Goal: Information Seeking & Learning: Learn about a topic

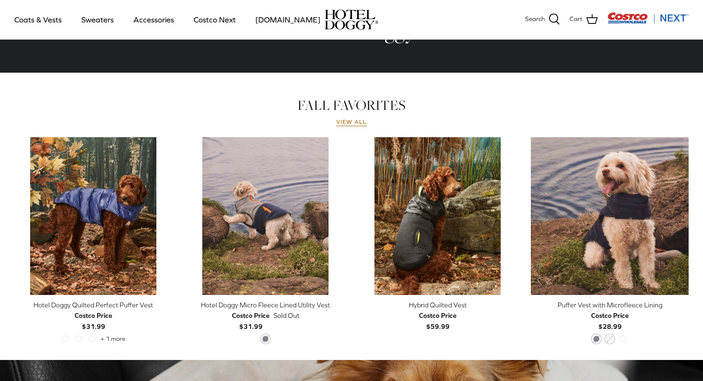
scroll to position [380, 0]
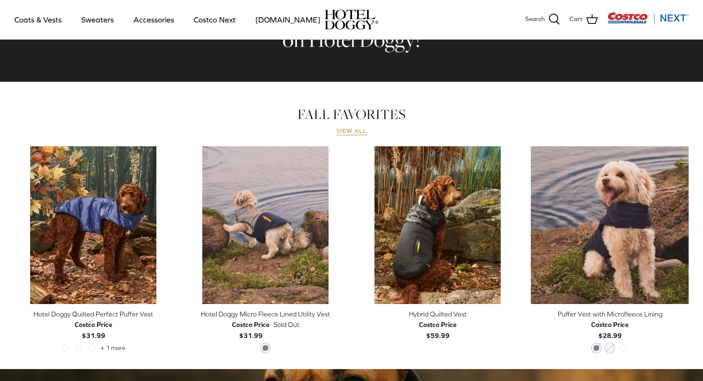
click at [355, 130] on link "View all" at bounding box center [351, 132] width 31 height 8
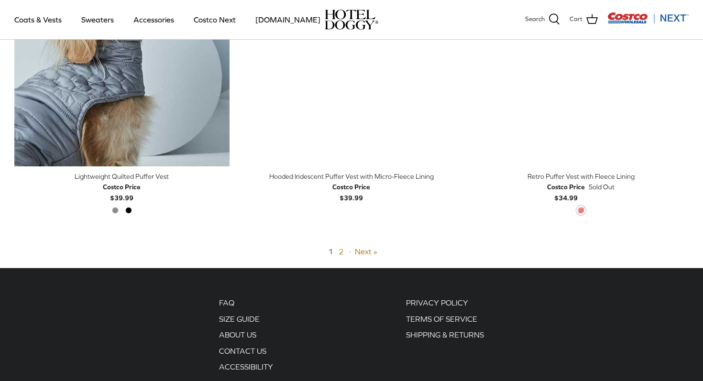
scroll to position [2375, 0]
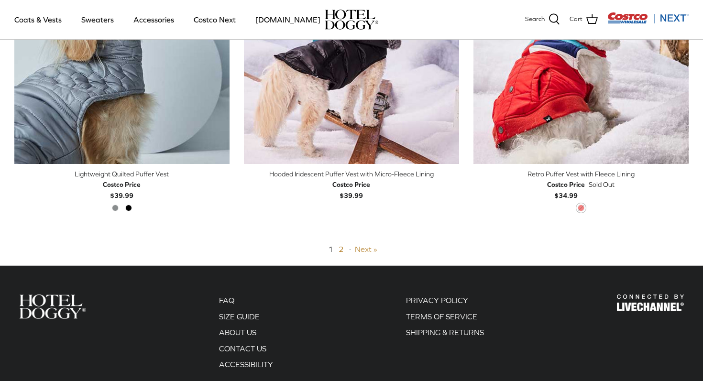
click at [361, 247] on link "Next »" at bounding box center [366, 249] width 22 height 9
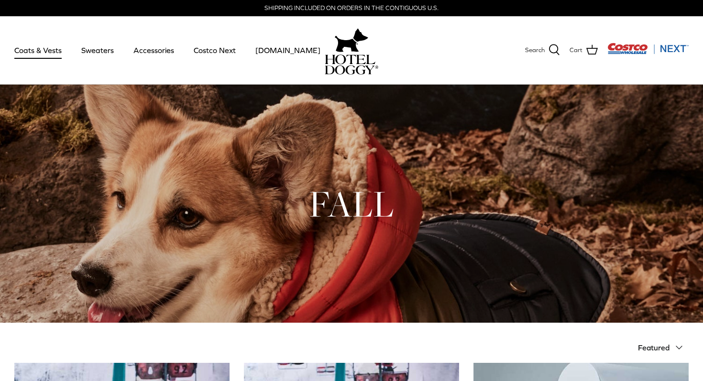
click at [55, 50] on link "Coats & Vests" at bounding box center [38, 50] width 65 height 33
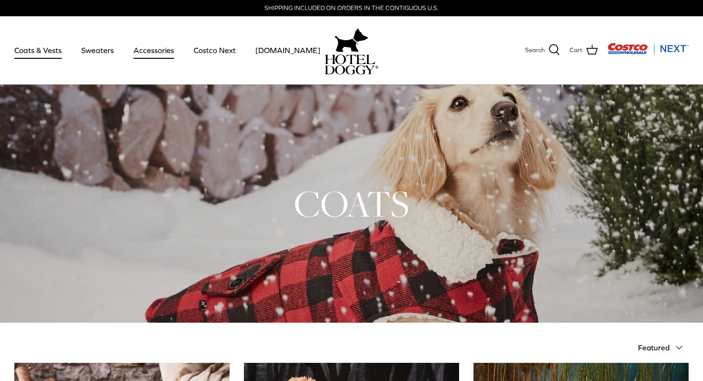
click at [155, 54] on link "Accessories" at bounding box center [154, 50] width 58 height 33
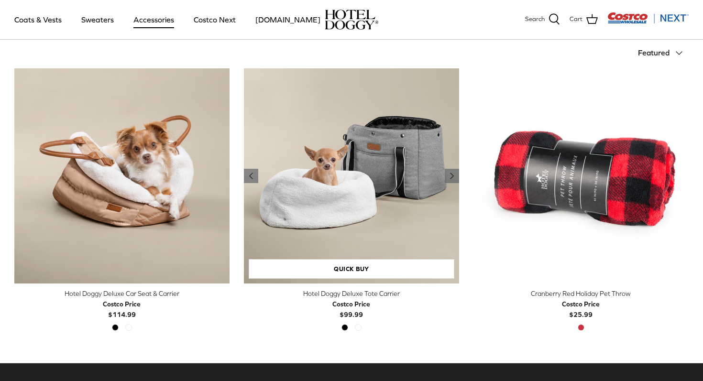
scroll to position [224, 0]
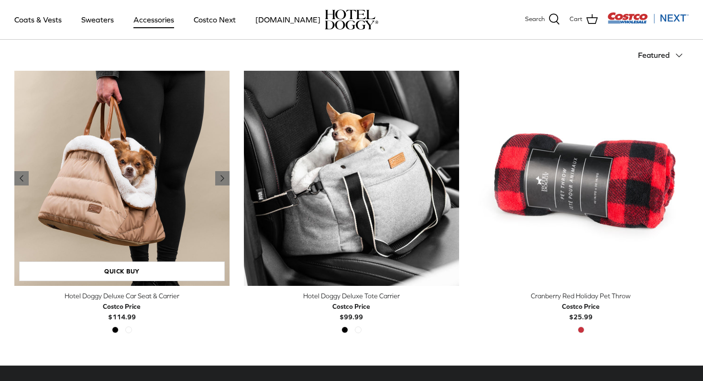
click at [160, 164] on img "Hotel Doggy Deluxe Car Seat & Carrier" at bounding box center [121, 178] width 215 height 215
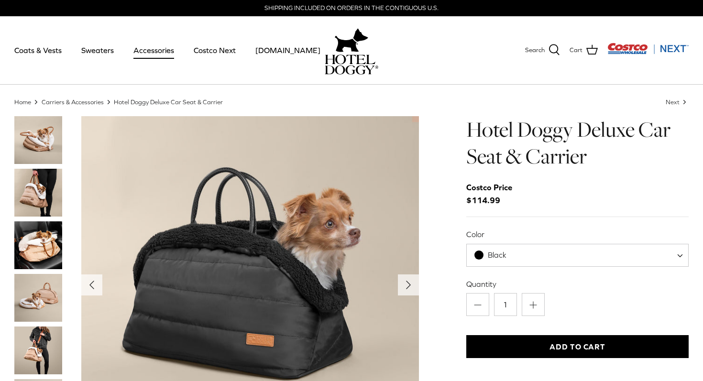
click at [37, 126] on img "Thumbnail Link" at bounding box center [38, 140] width 48 height 48
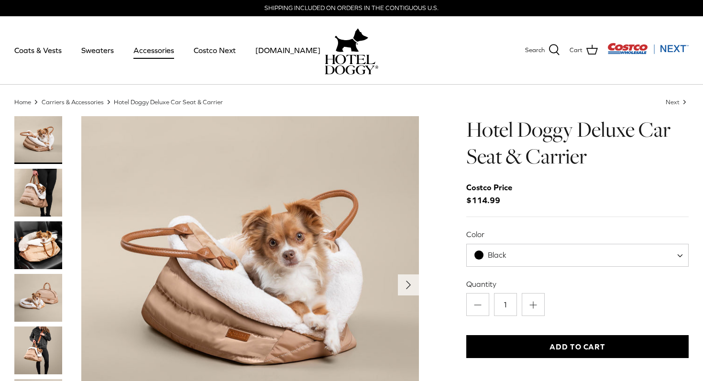
click at [44, 186] on img "Thumbnail Link" at bounding box center [38, 193] width 48 height 48
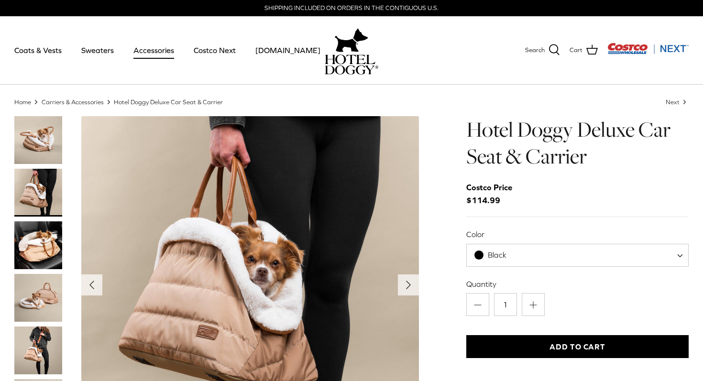
click at [54, 237] on img "Thumbnail Link" at bounding box center [38, 245] width 48 height 48
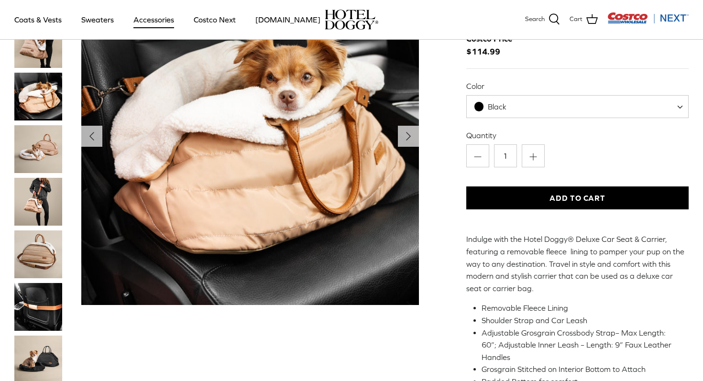
scroll to position [84, 0]
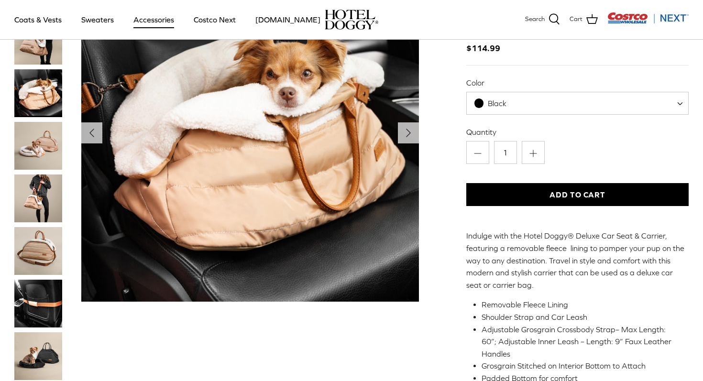
click at [42, 141] on img "Thumbnail Link" at bounding box center [38, 146] width 48 height 48
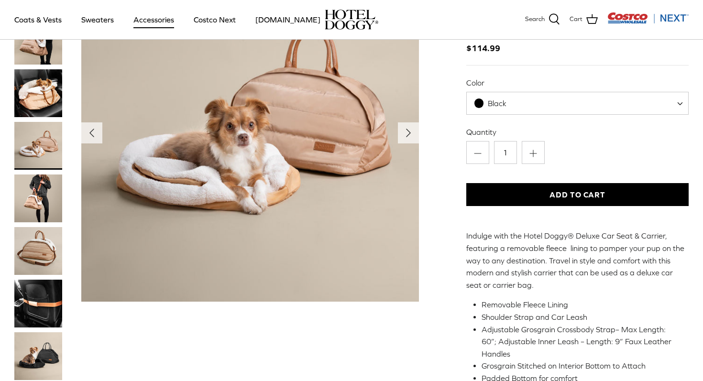
click at [40, 238] on img "Thumbnail Link" at bounding box center [38, 251] width 48 height 48
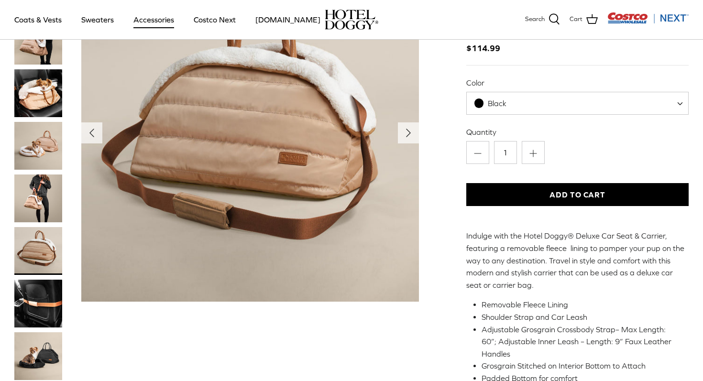
click at [37, 140] on img "Thumbnail Link" at bounding box center [38, 146] width 48 height 48
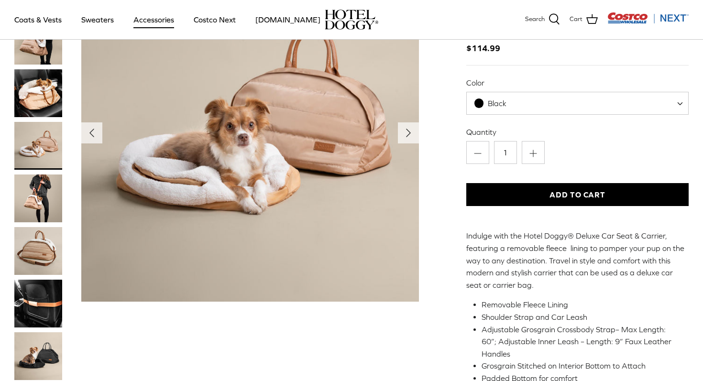
click at [48, 192] on img "Thumbnail Link" at bounding box center [38, 198] width 48 height 48
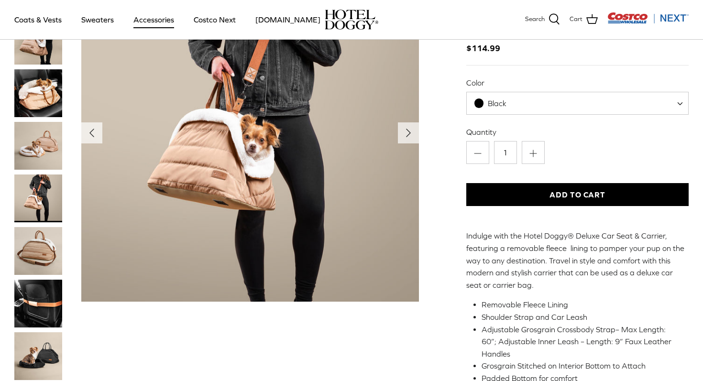
click at [53, 249] on img "Thumbnail Link" at bounding box center [38, 251] width 48 height 48
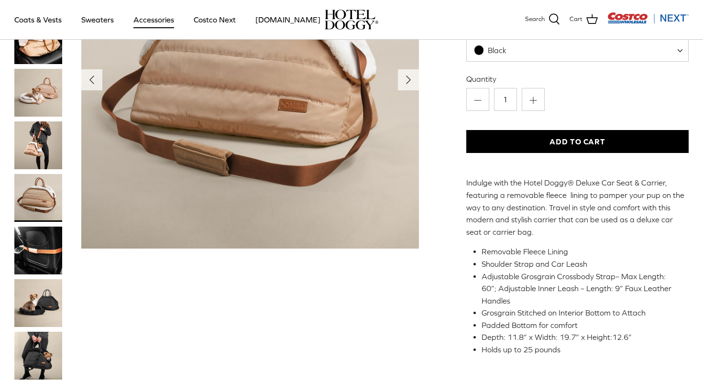
scroll to position [140, 0]
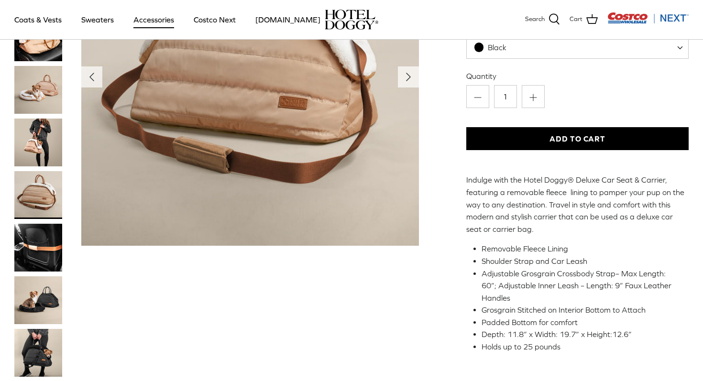
click at [53, 249] on img "Thumbnail Link" at bounding box center [38, 248] width 48 height 48
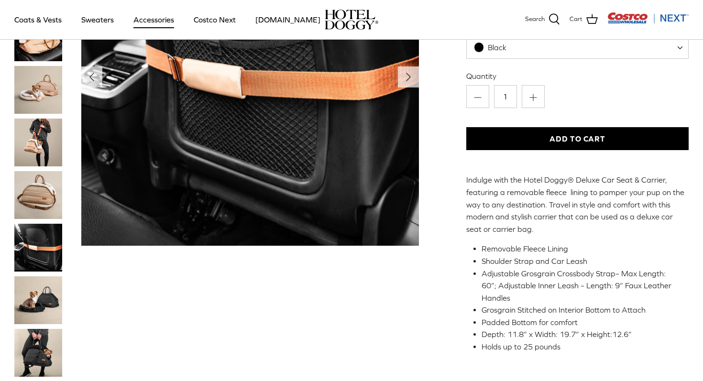
click at [39, 312] on img "Thumbnail Link" at bounding box center [38, 300] width 48 height 48
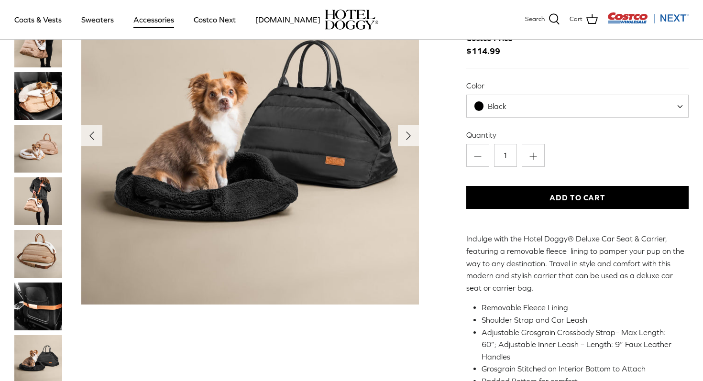
scroll to position [80, 0]
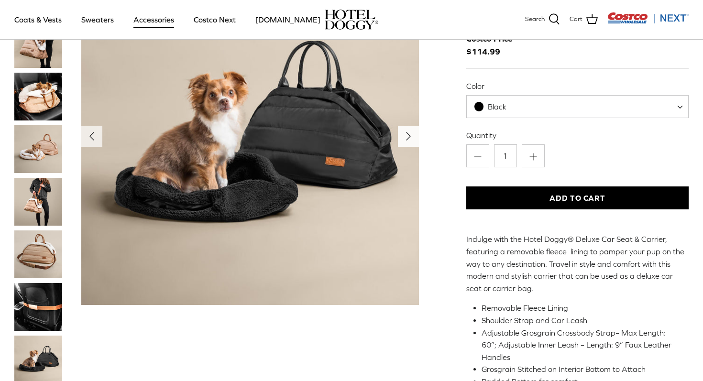
click at [405, 140] on icon "Right" at bounding box center [408, 136] width 15 height 15
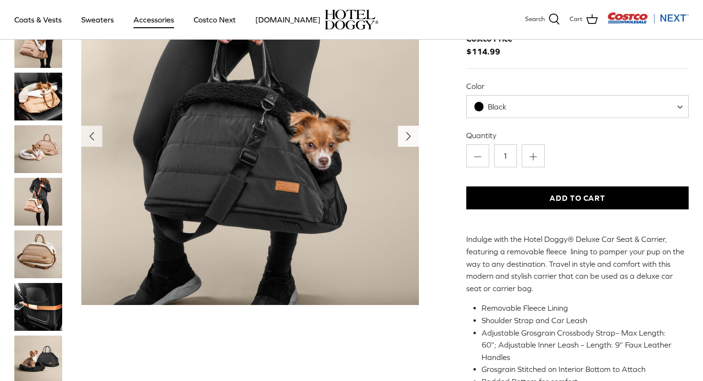
click at [405, 138] on icon "Right" at bounding box center [408, 136] width 15 height 15
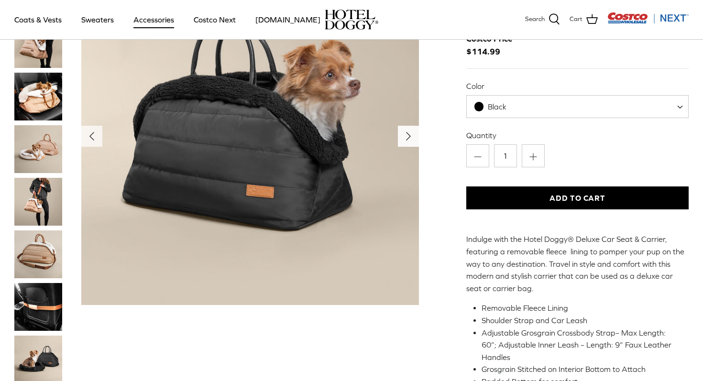
click at [405, 138] on icon "Right" at bounding box center [408, 136] width 15 height 15
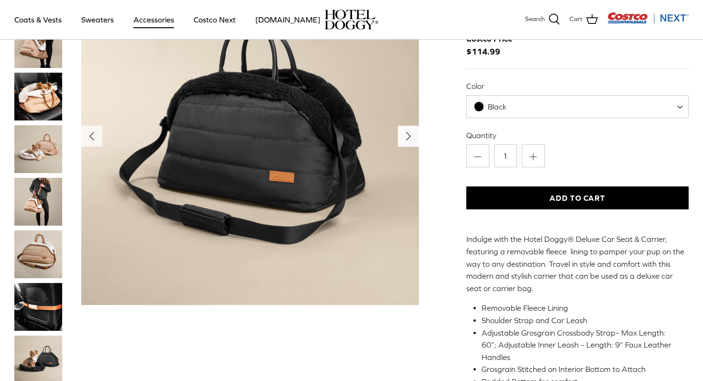
click at [405, 138] on icon "Right" at bounding box center [408, 136] width 15 height 15
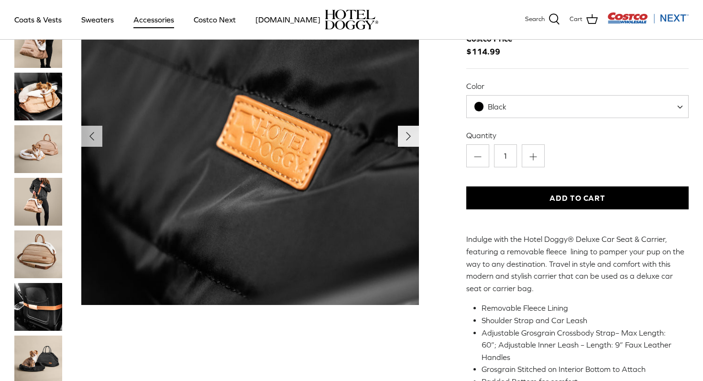
click at [405, 138] on icon "Right" at bounding box center [408, 136] width 15 height 15
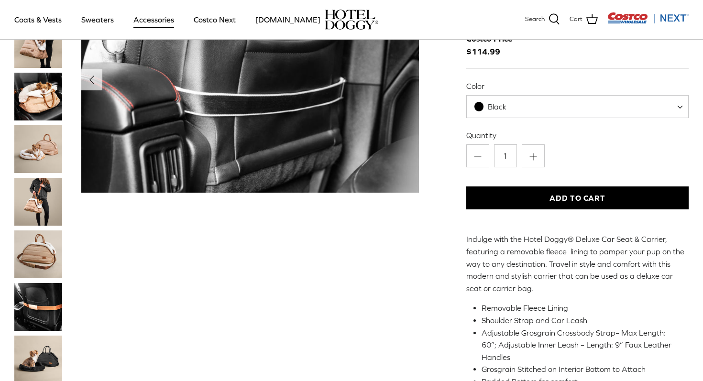
click at [405, 138] on img "Show Gallery" at bounding box center [249, 79] width 337 height 225
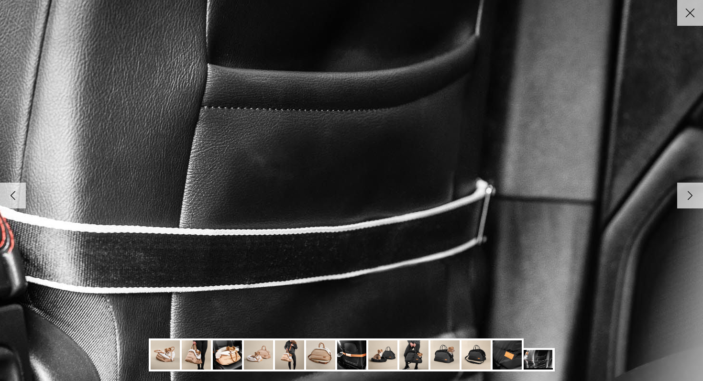
click at [695, 194] on icon "Right" at bounding box center [690, 195] width 16 height 16
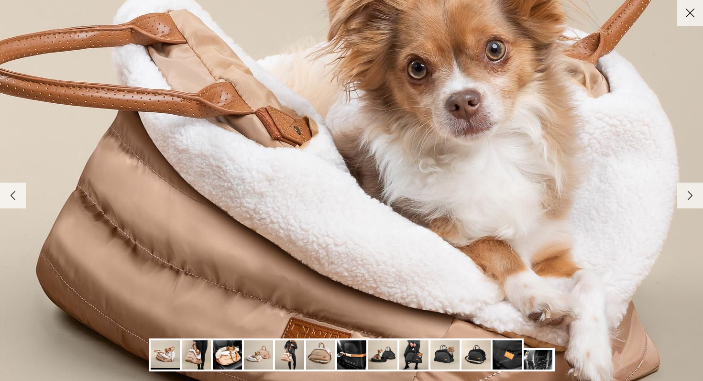
click at [695, 194] on icon "Right" at bounding box center [690, 195] width 16 height 16
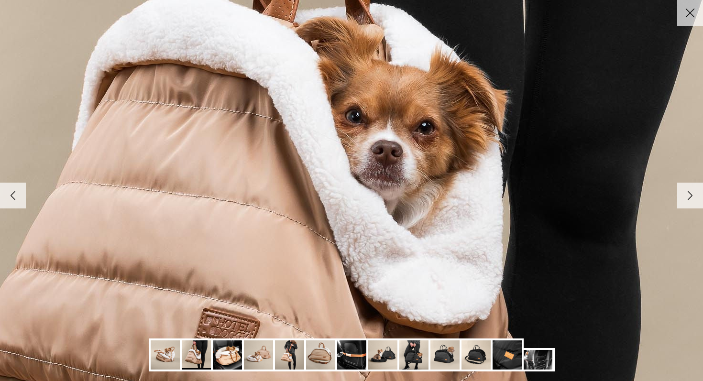
click at [695, 194] on icon "Right" at bounding box center [690, 195] width 16 height 16
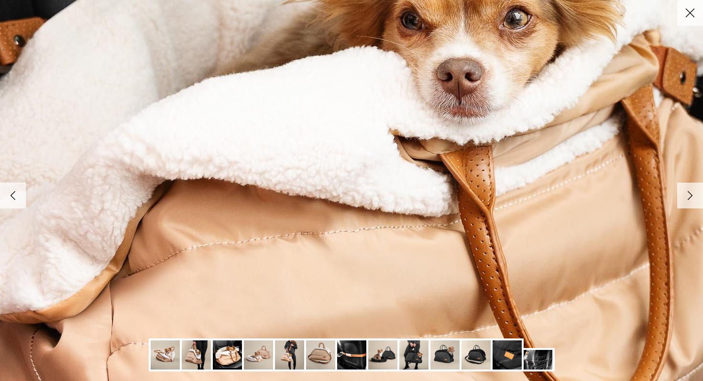
click at [695, 194] on icon "Right" at bounding box center [690, 195] width 16 height 16
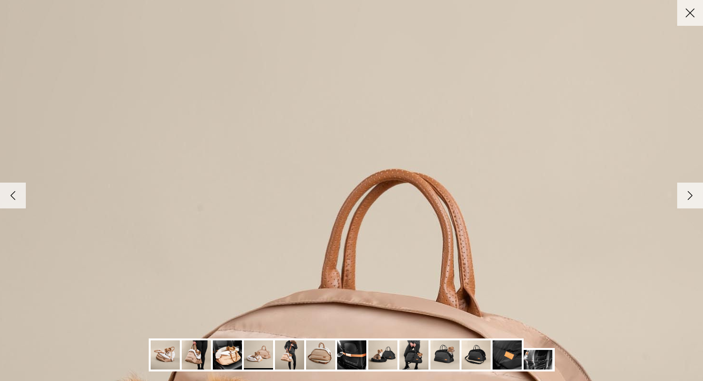
click at [686, 7] on icon "Close" at bounding box center [690, 13] width 16 height 16
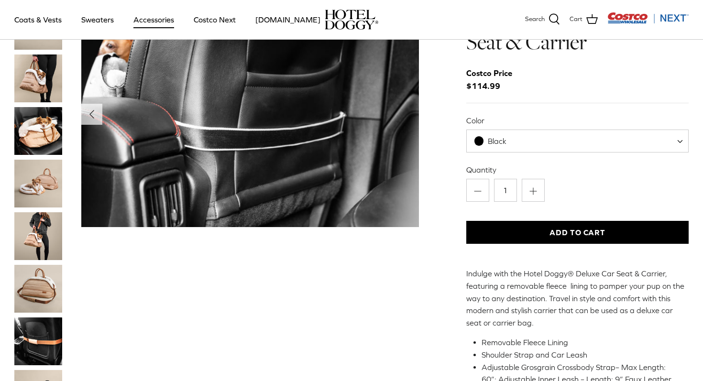
scroll to position [0, 0]
